Goal: Transaction & Acquisition: Register for event/course

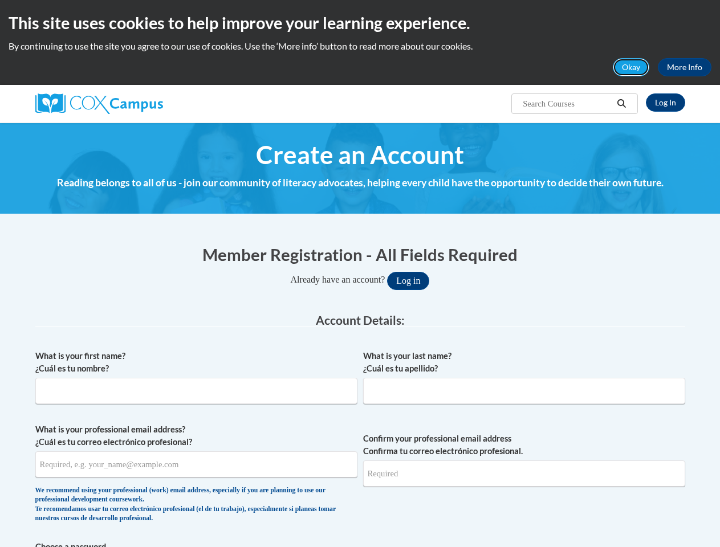
click at [632, 67] on button "Okay" at bounding box center [631, 67] width 36 height 18
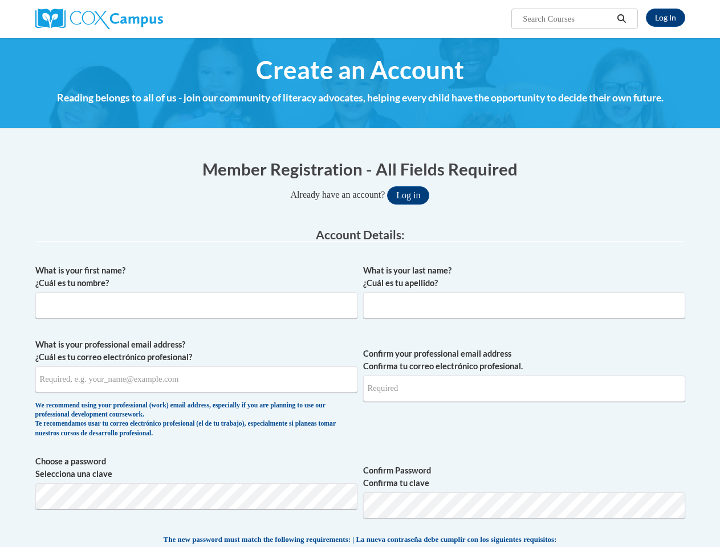
click at [622, 104] on h4 "Reading belongs to all of us - join our community of literacy advocates, helpin…" at bounding box center [360, 98] width 650 height 15
click at [196, 381] on input "What is your professional email address? ¿Cuál es tu correo electrónico profesi…" at bounding box center [196, 380] width 322 height 26
click at [524, 381] on input "Confirm your professional email address Confirma tu correo electrónico profesio…" at bounding box center [524, 389] width 322 height 26
click at [360, 476] on span "Choose a password Selecciona una clave Confirm Password Confirma tu clave" at bounding box center [360, 492] width 650 height 72
click at [360, 544] on span "The new password must match the following requirements: | La nueva contraseña d…" at bounding box center [360, 540] width 393 height 10
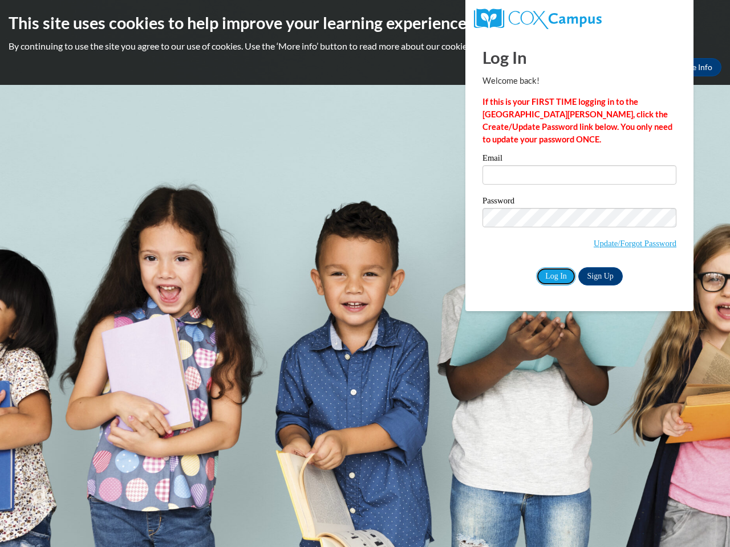
click at [555, 275] on input "Log In" at bounding box center [556, 276] width 40 height 18
